Goal: Task Accomplishment & Management: Manage account settings

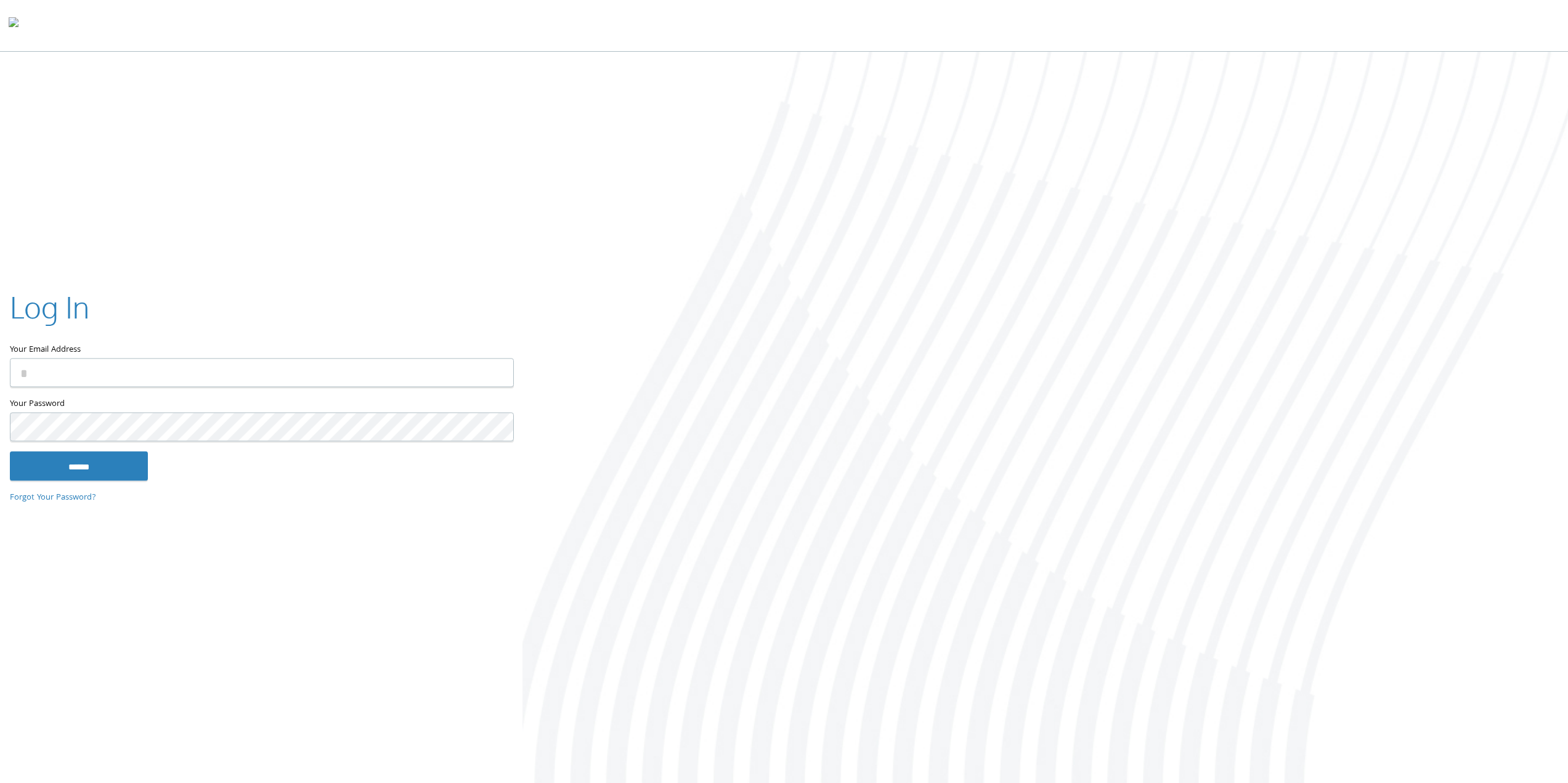
type input "**********"
click at [96, 467] on input "******" at bounding box center [79, 466] width 138 height 30
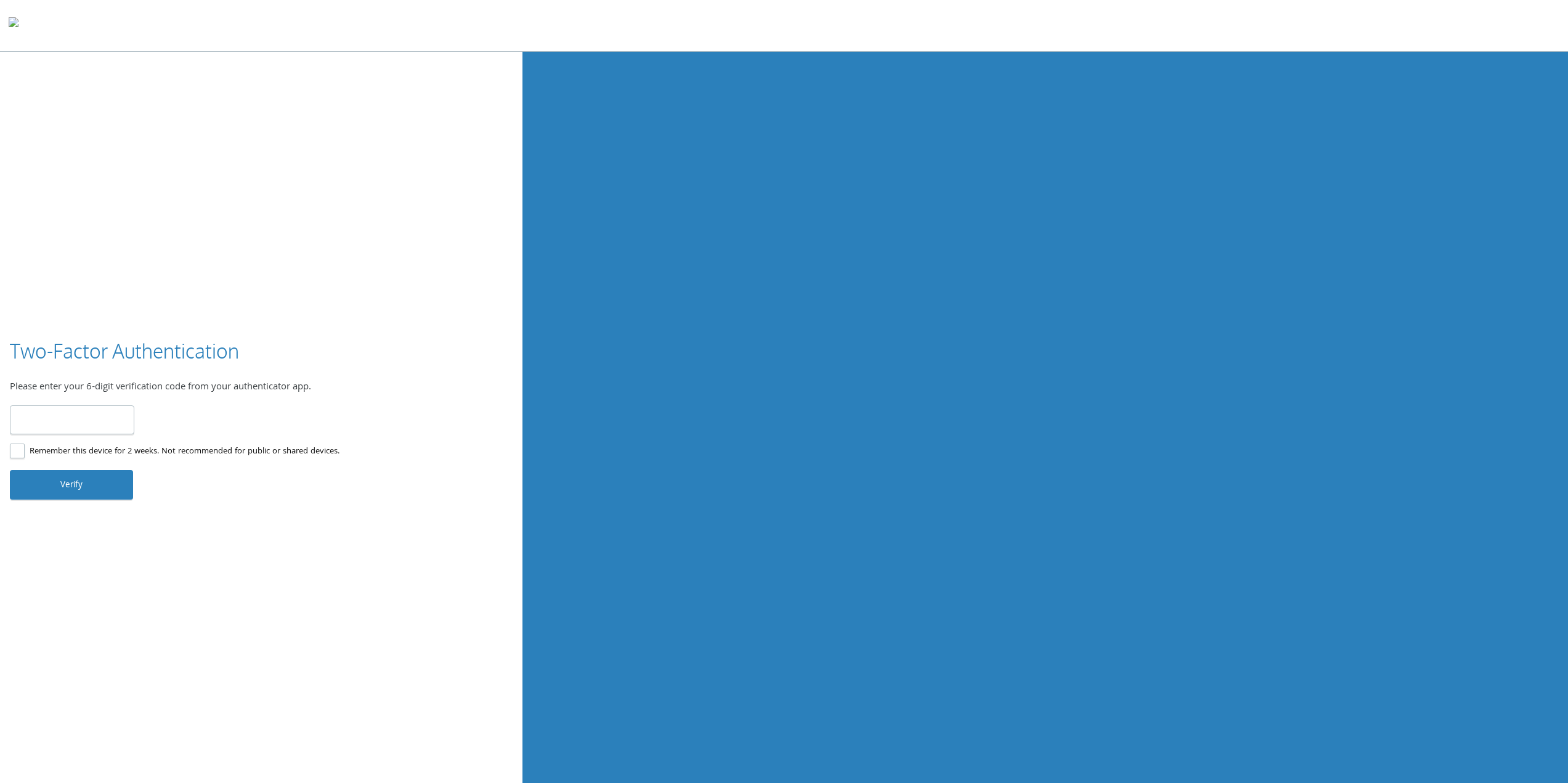
type input "******"
